Goal: Task Accomplishment & Management: Complete application form

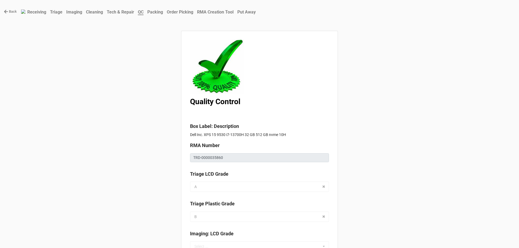
click at [10, 11] on link "Back" at bounding box center [10, 11] width 13 height 5
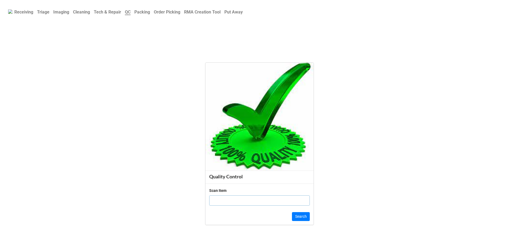
click at [47, 12] on b "Triage" at bounding box center [43, 11] width 12 height 5
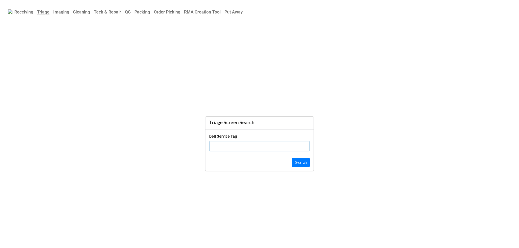
click at [261, 151] on input "text" at bounding box center [259, 146] width 101 height 10
type input "1bkh0b3"
click button "Search" at bounding box center [301, 162] width 18 height 9
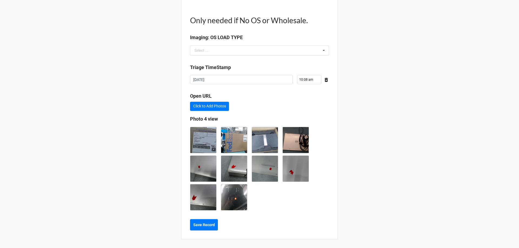
type textarea "x"
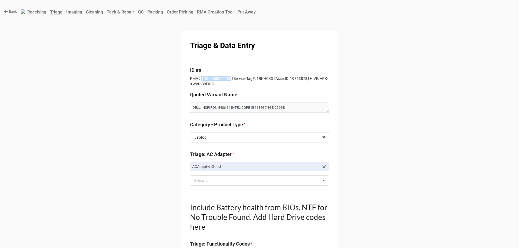
drag, startPoint x: 201, startPoint y: 78, endPoint x: 228, endPoint y: 78, distance: 27.6
click at [228, 78] on p "RMA#:TRD-0000036182 | Service Tag#: 1BKH0B3 | AssetID: 19863873 | HIVE: APK-XWV…" at bounding box center [259, 81] width 139 height 11
copy p "TRD-0000036182"
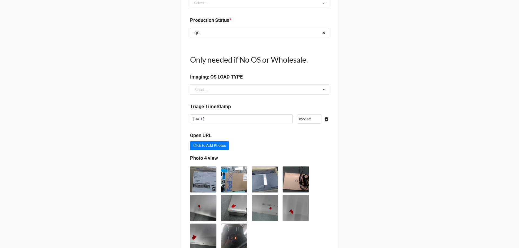
scroll to position [727, 0]
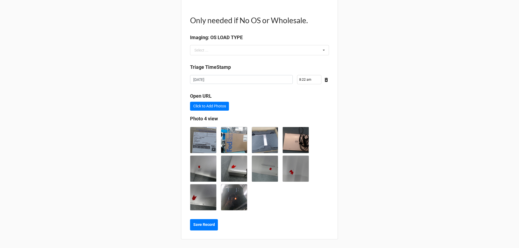
type textarea "x"
click at [204, 222] on button "Save Record" at bounding box center [204, 225] width 28 height 11
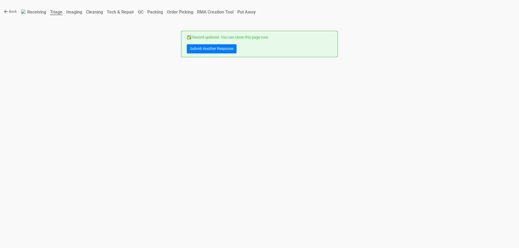
scroll to position [0, 0]
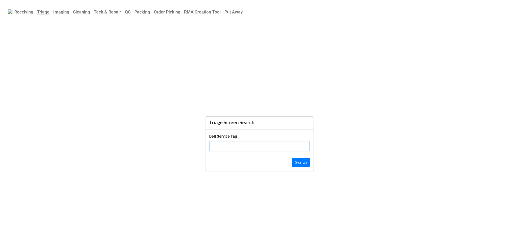
click at [248, 148] on input "text" at bounding box center [259, 146] width 101 height 10
click at [243, 146] on input "text" at bounding box center [259, 146] width 101 height 10
type input "5y73jq3"
click button "Search" at bounding box center [301, 162] width 18 height 9
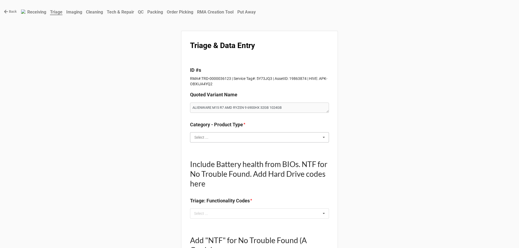
click at [214, 137] on input "text" at bounding box center [260, 138] width 138 height 10
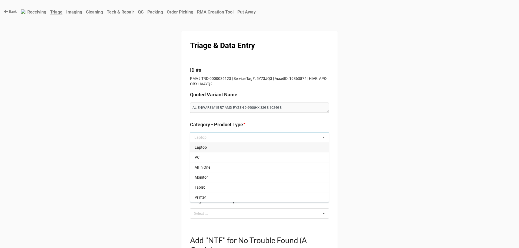
click at [209, 148] on div "Laptop" at bounding box center [259, 147] width 138 height 10
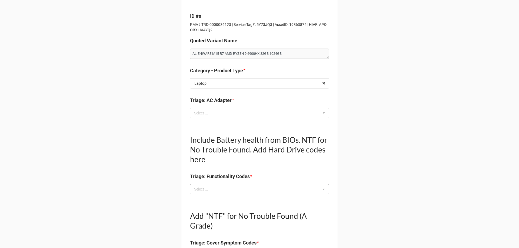
scroll to position [27, 0]
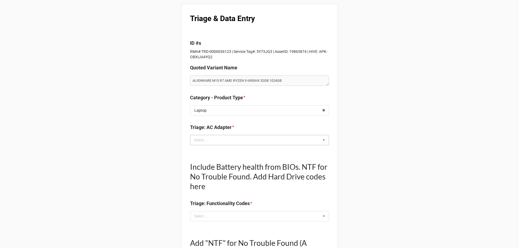
click at [248, 135] on div "Select ... No results found." at bounding box center [259, 140] width 139 height 10
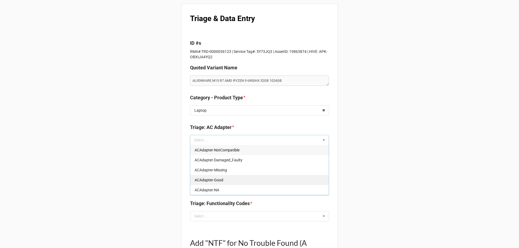
click at [225, 182] on div "ACAdapter-Good" at bounding box center [259, 180] width 138 height 10
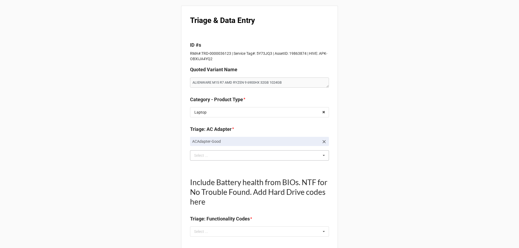
scroll to position [0, 0]
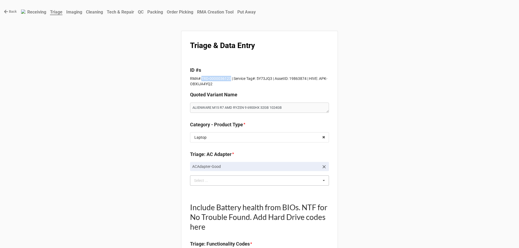
drag, startPoint x: 200, startPoint y: 79, endPoint x: 228, endPoint y: 78, distance: 27.9
click at [228, 78] on p "RMA#:TRD-0000036123 | Service Tag#: 5Y73JQ3 | AssetID: 19863874 | HIVE: APK-OBX…" at bounding box center [259, 81] width 139 height 11
copy p "TRD-0000036123"
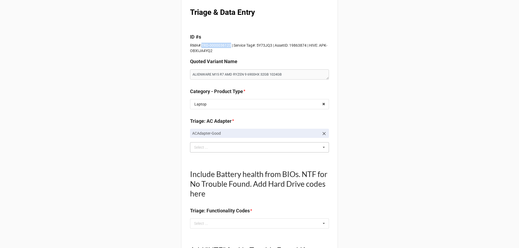
scroll to position [108, 0]
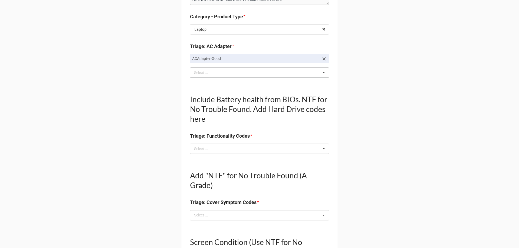
click at [236, 154] on div "Include Battery health from BIOs. NTF for No Trouble Found. Add Hard Drive code…" at bounding box center [259, 122] width 139 height 72
click at [237, 153] on div "Select ... No results found." at bounding box center [259, 149] width 139 height 10
type textarea "x"
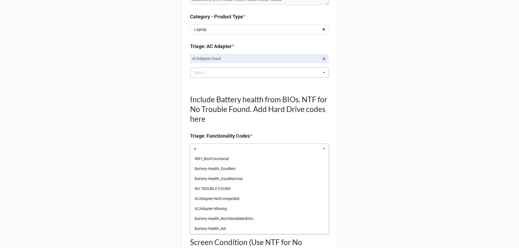
scroll to position [241, 0]
type input "n"
click at [240, 188] on span "Battery-Health_GoodNormal" at bounding box center [219, 187] width 48 height 4
type textarea "x"
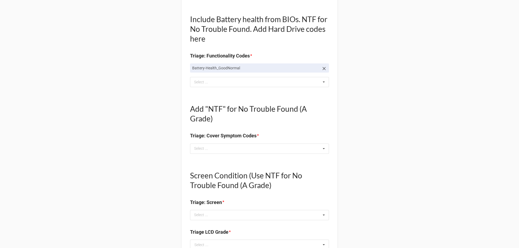
scroll to position [135, 0]
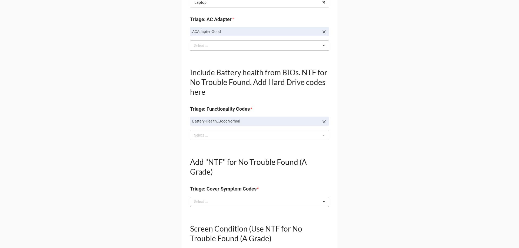
click at [212, 204] on div "Select ..." at bounding box center [204, 202] width 23 height 6
type textarea "x"
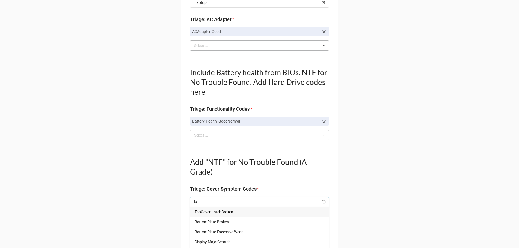
type input "lap"
type textarea "x"
type input "lap"
click at [255, 215] on div "LaptopSideCover-MinorScratch" at bounding box center [259, 212] width 138 height 10
type textarea "x"
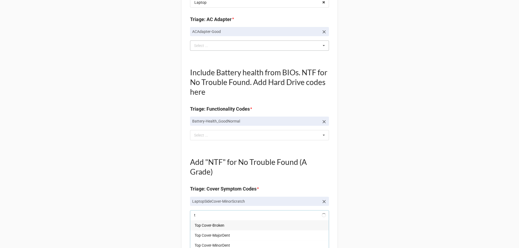
type input "to"
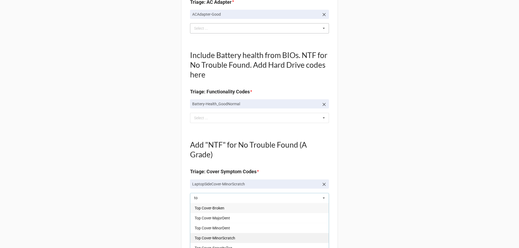
scroll to position [162, 0]
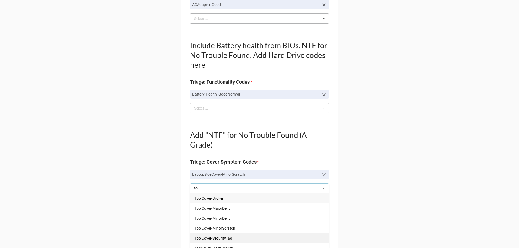
type textarea "x"
type input "to"
click at [223, 229] on span "Top Cover-MinorScratch" at bounding box center [215, 229] width 41 height 4
type textarea "x"
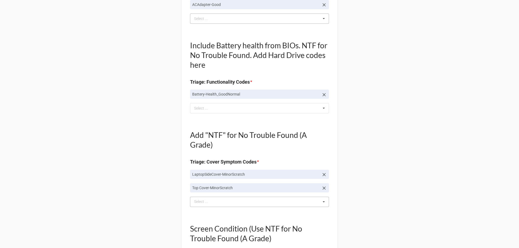
click at [226, 199] on div "to Select ... Top Cover-Broken Top Cover-MajorDent Top Cover-MinorDent Top Cove…" at bounding box center [259, 202] width 139 height 10
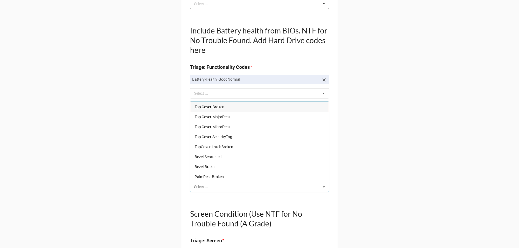
scroll to position [189, 0]
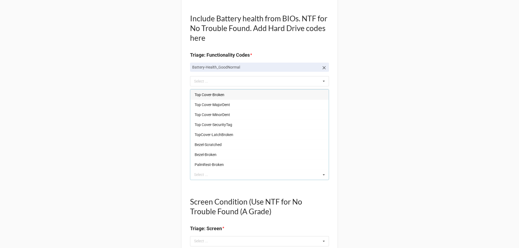
click at [410, 118] on div "Back Receiving Triage Imaging Cleaning Tech & Repair QC Packing Order Picking R…" at bounding box center [259, 229] width 519 height 837
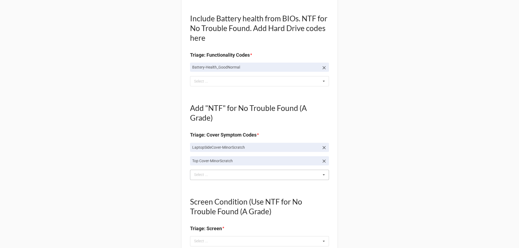
click at [276, 177] on div "to Select ... Top Cover-Broken Top Cover-MajorDent Top Cover-MinorDent Top Cove…" at bounding box center [259, 175] width 139 height 10
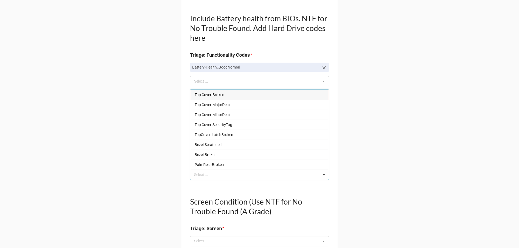
click at [127, 124] on div "Back Receiving Triage Imaging Cleaning Tech & Repair QC Packing Order Picking R…" at bounding box center [259, 229] width 519 height 837
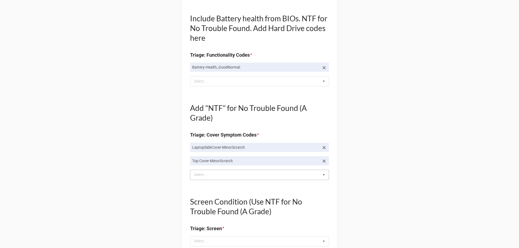
click at [202, 174] on div "Select ..." at bounding box center [204, 175] width 23 height 6
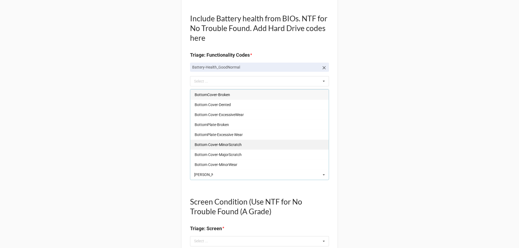
type input "bott"
click at [234, 144] on span "Bottom Cover-MinorScratch" at bounding box center [218, 145] width 47 height 4
type textarea "x"
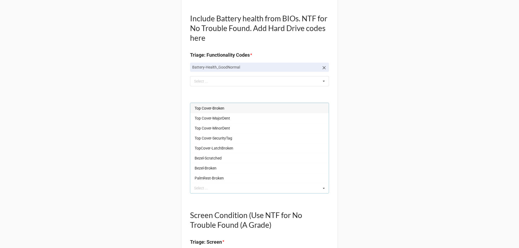
click at [154, 138] on div "Back Receiving Triage Imaging Cleaning Tech & Repair QC Packing Order Picking R…" at bounding box center [259, 236] width 519 height 851
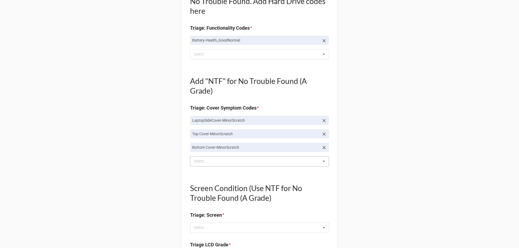
scroll to position [270, 0]
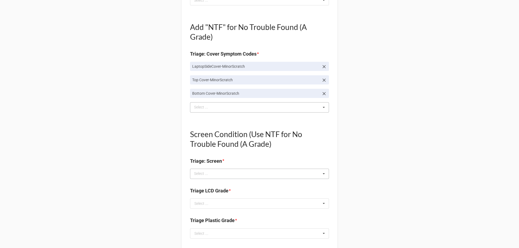
click at [219, 177] on div "Select ... No results found." at bounding box center [259, 174] width 139 height 10
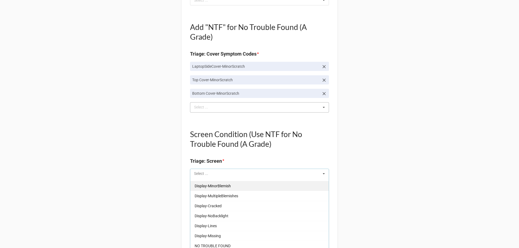
scroll to position [89, 0]
drag, startPoint x: 211, startPoint y: 224, endPoint x: 85, endPoint y: 215, distance: 126.6
click at [211, 224] on span "NO TROUBLE FOUND" at bounding box center [213, 224] width 36 height 4
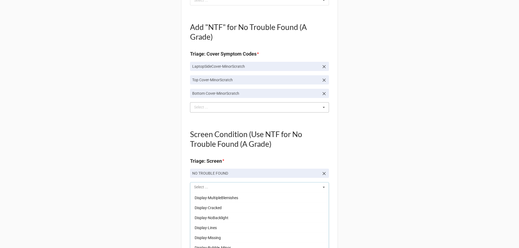
scroll to position [79, 0]
drag, startPoint x: 91, startPoint y: 209, endPoint x: 124, endPoint y: 204, distance: 33.1
click at [92, 209] on div "Back Receiving Triage Imaging Cleaning Tech & Repair QC Packing Order Picking R…" at bounding box center [259, 162] width 519 height 864
click at [196, 214] on input "text" at bounding box center [260, 217] width 138 height 10
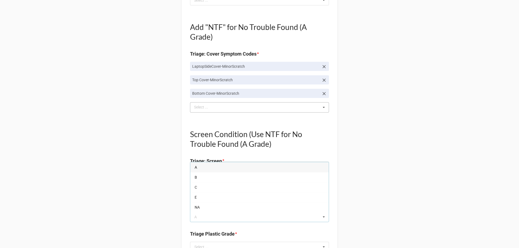
click at [196, 168] on span "A" at bounding box center [196, 167] width 2 height 4
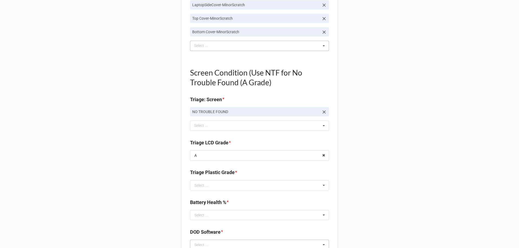
scroll to position [406, 0]
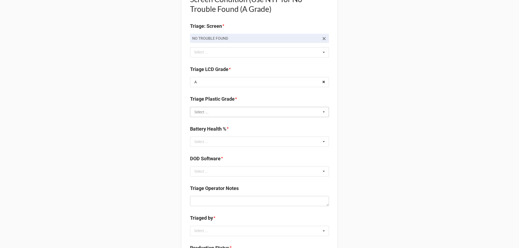
click at [218, 108] on input "text" at bounding box center [260, 112] width 138 height 10
click at [218, 133] on div "B" at bounding box center [259, 132] width 138 height 10
type textarea "x"
click at [220, 147] on input "text" at bounding box center [260, 142] width 138 height 10
type input "76"
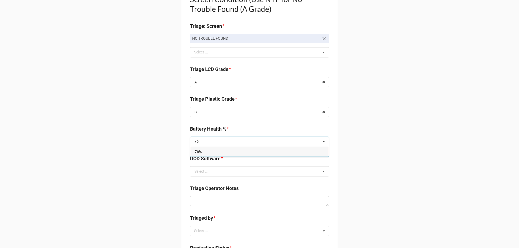
click at [233, 154] on div "76%" at bounding box center [259, 152] width 138 height 10
type textarea "x"
click at [204, 180] on div "DOD Software * Select ... Blancco KeyDeploy NA PC DR PENDING PowerWash SDS ZIPE…" at bounding box center [259, 167] width 139 height 25
click at [204, 177] on div "DOD Software * Select ... Blancco KeyDeploy NA PC DR PENDING PowerWash SDS ZIPE…" at bounding box center [259, 167] width 139 height 25
click at [205, 175] on input "text" at bounding box center [260, 172] width 138 height 10
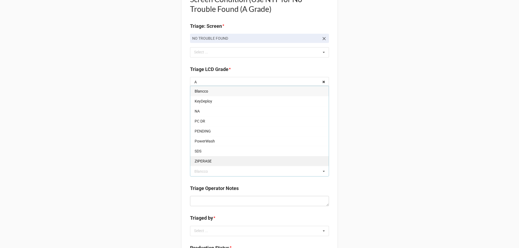
click at [210, 161] on div "ZIPERASE" at bounding box center [259, 161] width 138 height 10
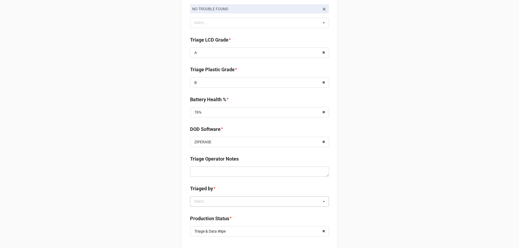
scroll to position [460, 0]
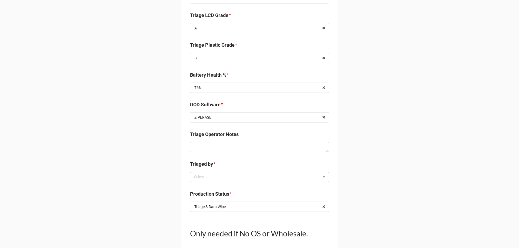
click at [205, 174] on div "Select ..." at bounding box center [204, 177] width 23 height 6
click at [204, 217] on div "TreS" at bounding box center [259, 217] width 138 height 10
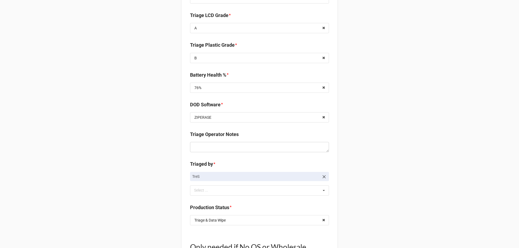
click at [263, 216] on input "text" at bounding box center [260, 221] width 138 height 10
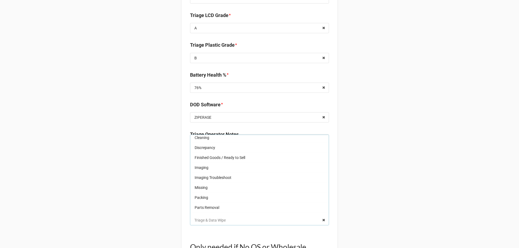
scroll to position [1, 0]
click at [214, 172] on div "Imaging" at bounding box center [259, 169] width 138 height 10
type textarea "x"
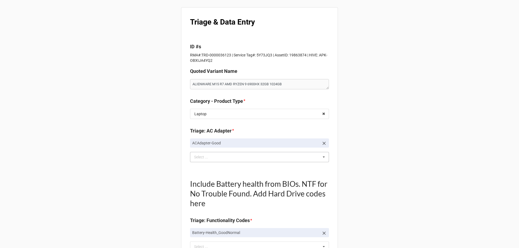
scroll to position [0, 0]
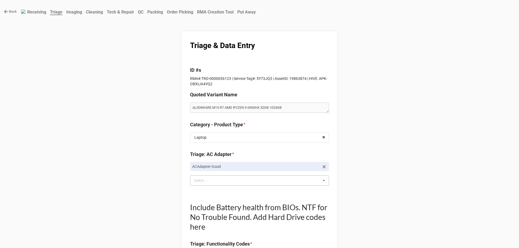
click at [199, 80] on p "RMA#:TRD-0000036123 | Service Tag#: 5Y73JQ3 | AssetID: 19863874 | HIVE: APK-OBX…" at bounding box center [259, 81] width 139 height 11
drag, startPoint x: 200, startPoint y: 78, endPoint x: 229, endPoint y: 77, distance: 29.0
click at [229, 77] on p "RMA#:TRD-0000036123 | Service Tag#: 5Y73JQ3 | AssetID: 19863874 | HIVE: APK-OBX…" at bounding box center [259, 81] width 139 height 11
copy p "TRD-0000036123"
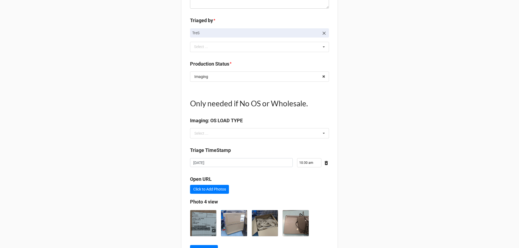
scroll to position [629, 0]
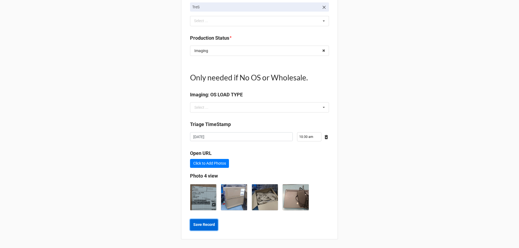
click at [208, 224] on b "Save Record" at bounding box center [204, 225] width 22 height 6
